Goal: Information Seeking & Learning: Learn about a topic

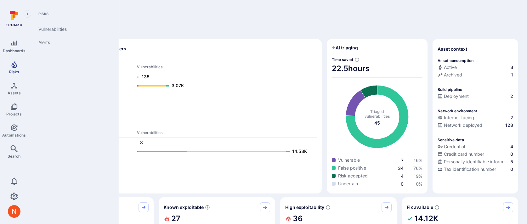
click at [21, 71] on link "Risks" at bounding box center [14, 67] width 28 height 19
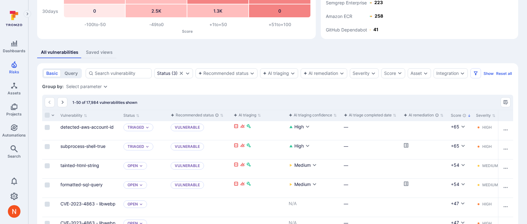
scroll to position [85, 0]
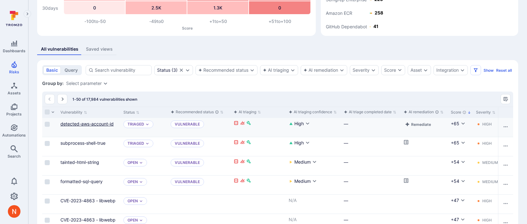
click at [99, 127] on link "detected-aws-account-id" at bounding box center [86, 123] width 53 height 5
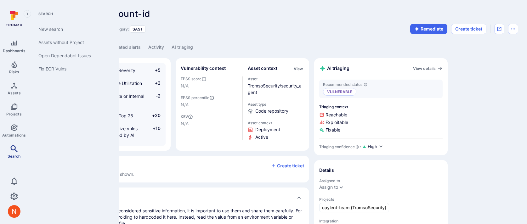
click at [8, 147] on link "Search" at bounding box center [14, 152] width 28 height 19
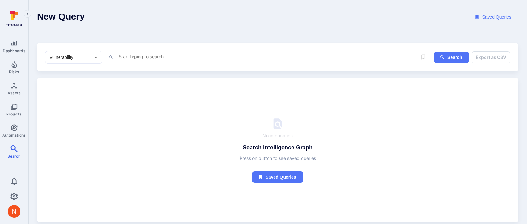
click at [162, 55] on textarea "Intelligence Graph search area" at bounding box center [267, 57] width 299 height 8
paste textarea "fin_ScMSkoipwv03Stkp"
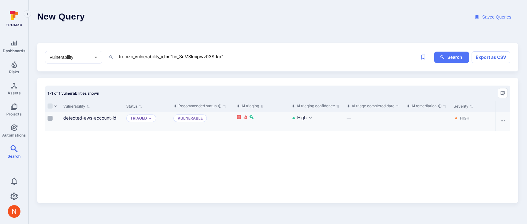
type textarea "tromzo_vulnerability_id = "fin_ScMSkoipwv03Stkp""
click at [49, 121] on label "Cell for selection" at bounding box center [50, 118] width 8 height 6
click at [49, 121] on input "Select row" at bounding box center [50, 118] width 5 height 5
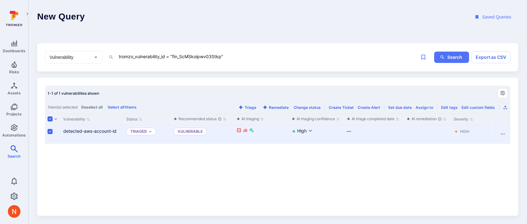
click at [105, 128] on div "detected-aws-account-id" at bounding box center [92, 131] width 58 height 7
click at [105, 129] on link "detected-aws-account-id" at bounding box center [89, 130] width 53 height 5
click at [203, 55] on textarea "tromzo_vulnerability_id = "fin_ScMSkoipwv03Stkp"" at bounding box center [267, 57] width 299 height 8
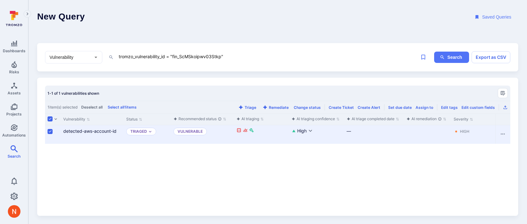
click at [180, 169] on div "Vulnerability Status Recommended status AI triaging AI triaging confidence AI t…" at bounding box center [277, 161] width 465 height 94
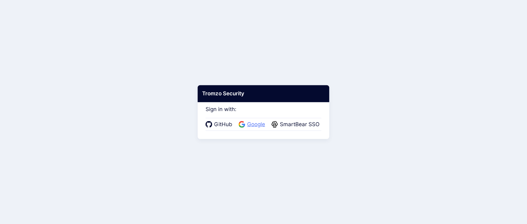
click at [253, 127] on span "Google" at bounding box center [256, 125] width 22 height 8
